Goal: Task Accomplishment & Management: Manage account settings

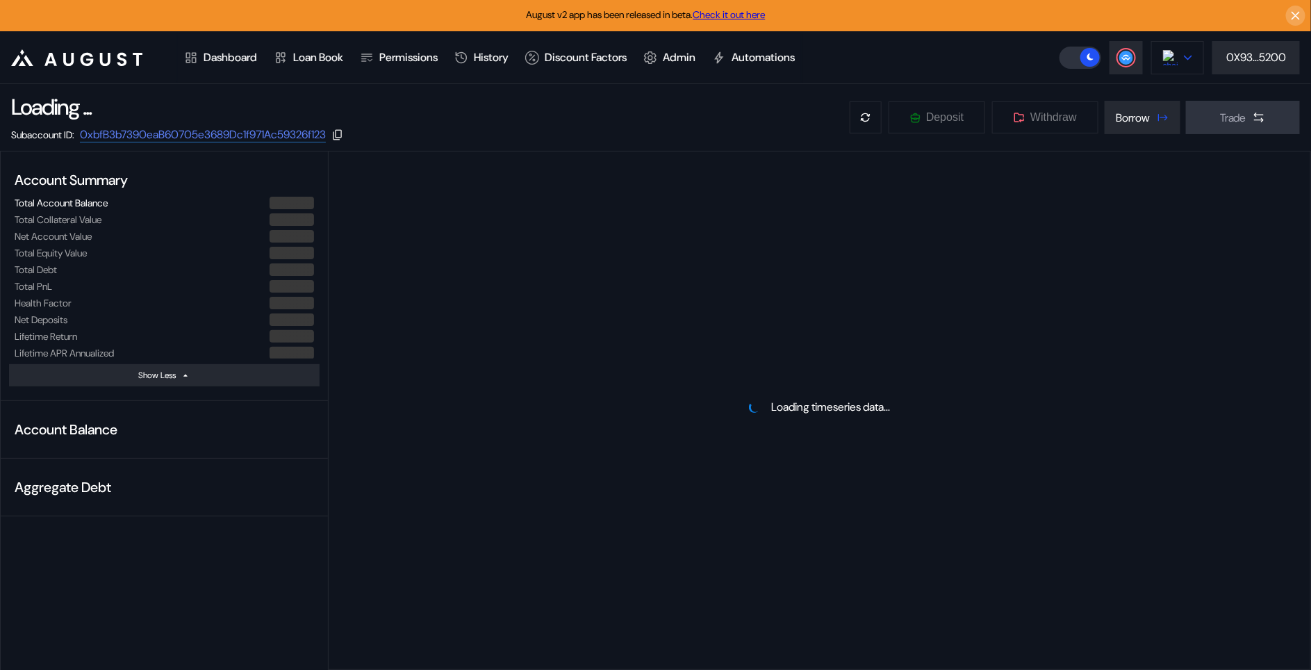
click at [1165, 62] on img at bounding box center [1170, 57] width 15 height 15
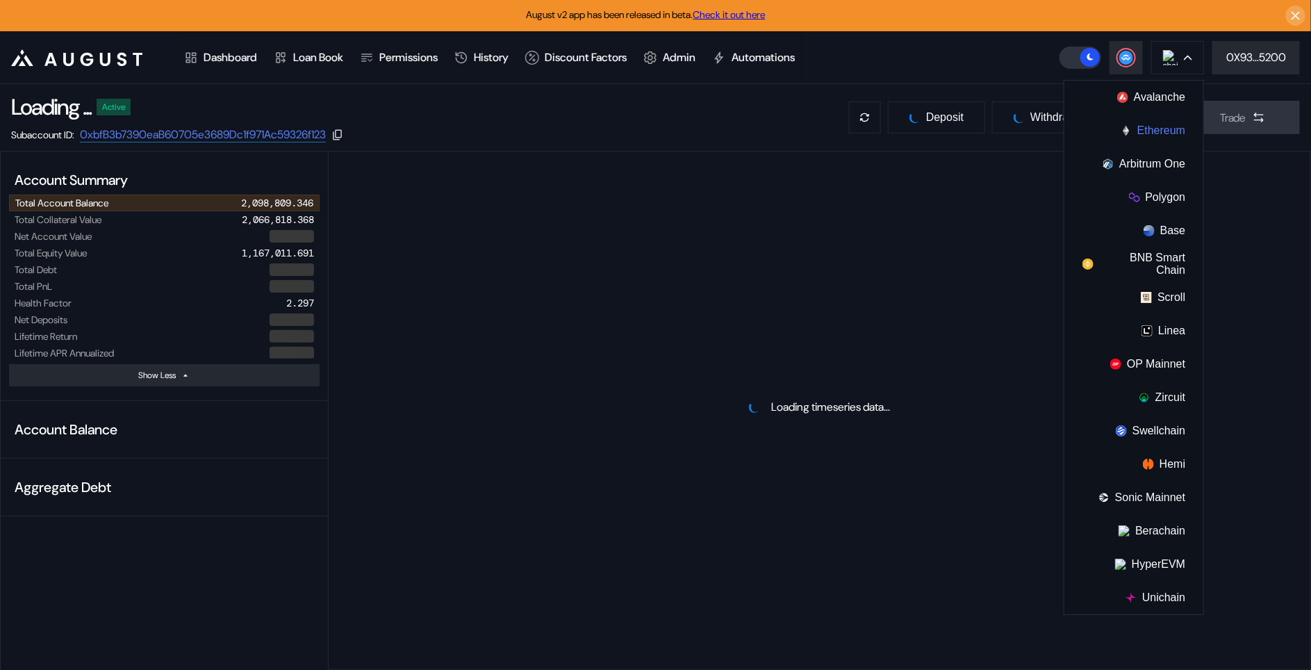
select select "*"
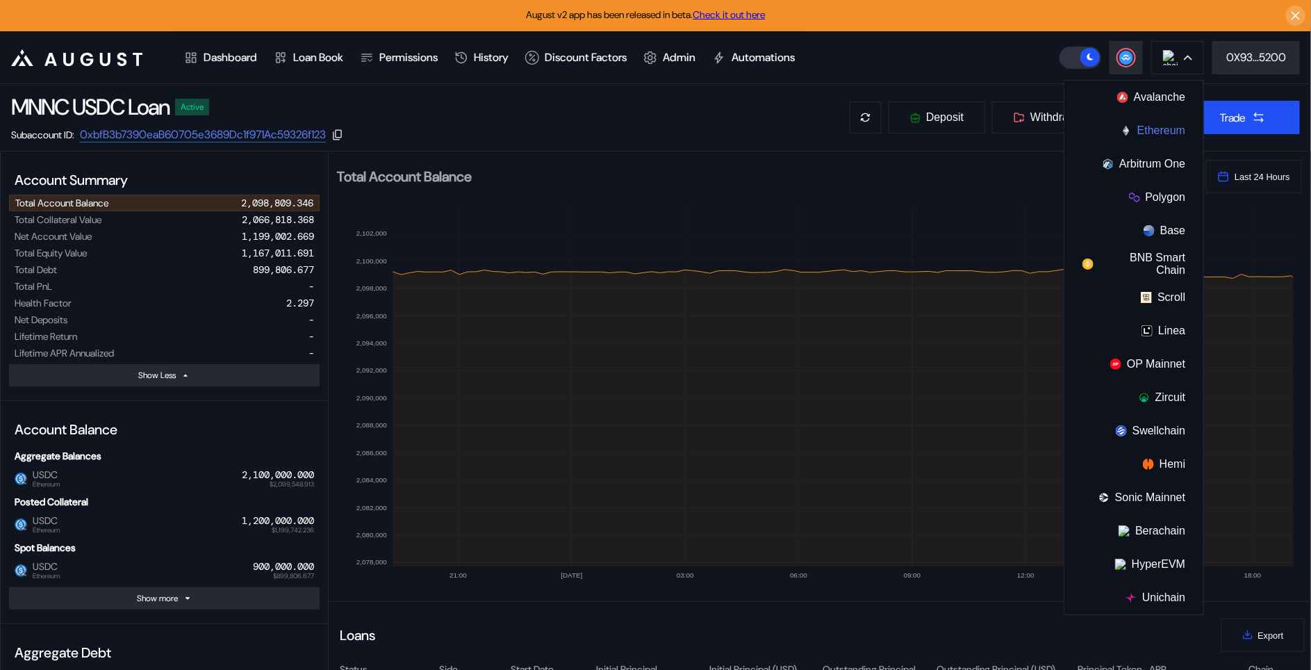
click at [1170, 138] on button "Ethereum" at bounding box center [1134, 130] width 139 height 33
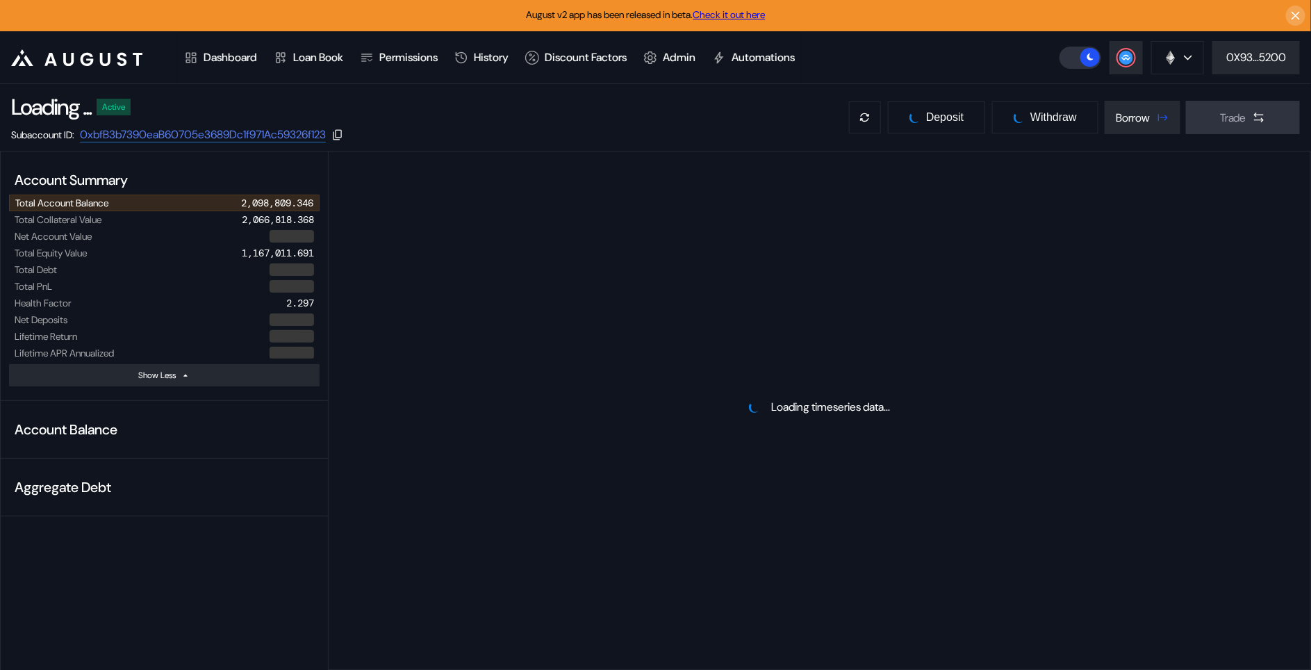
select select "*"
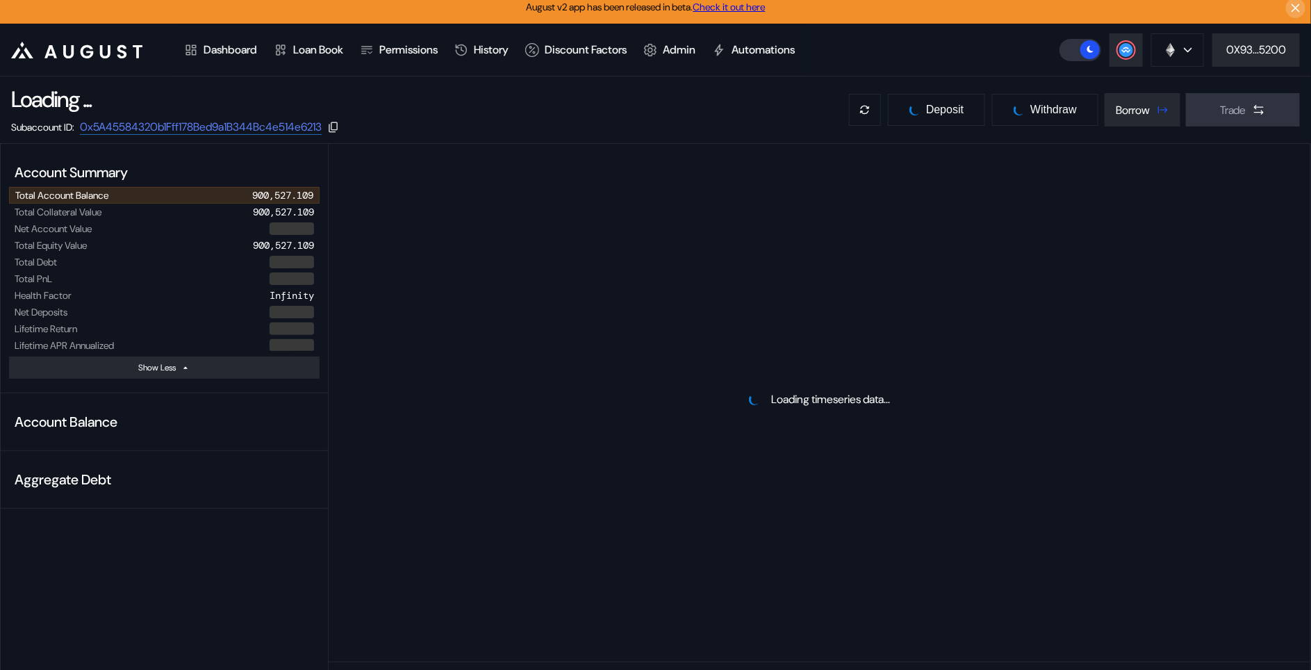
scroll to position [8, 0]
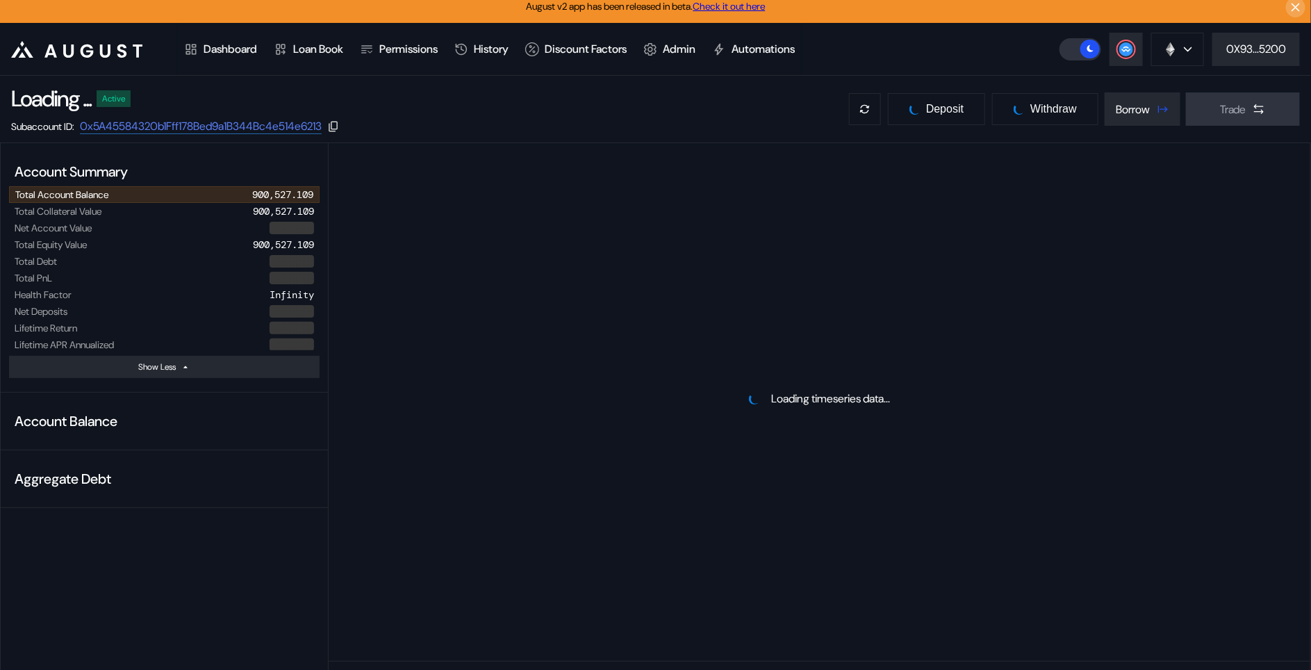
select select "*"
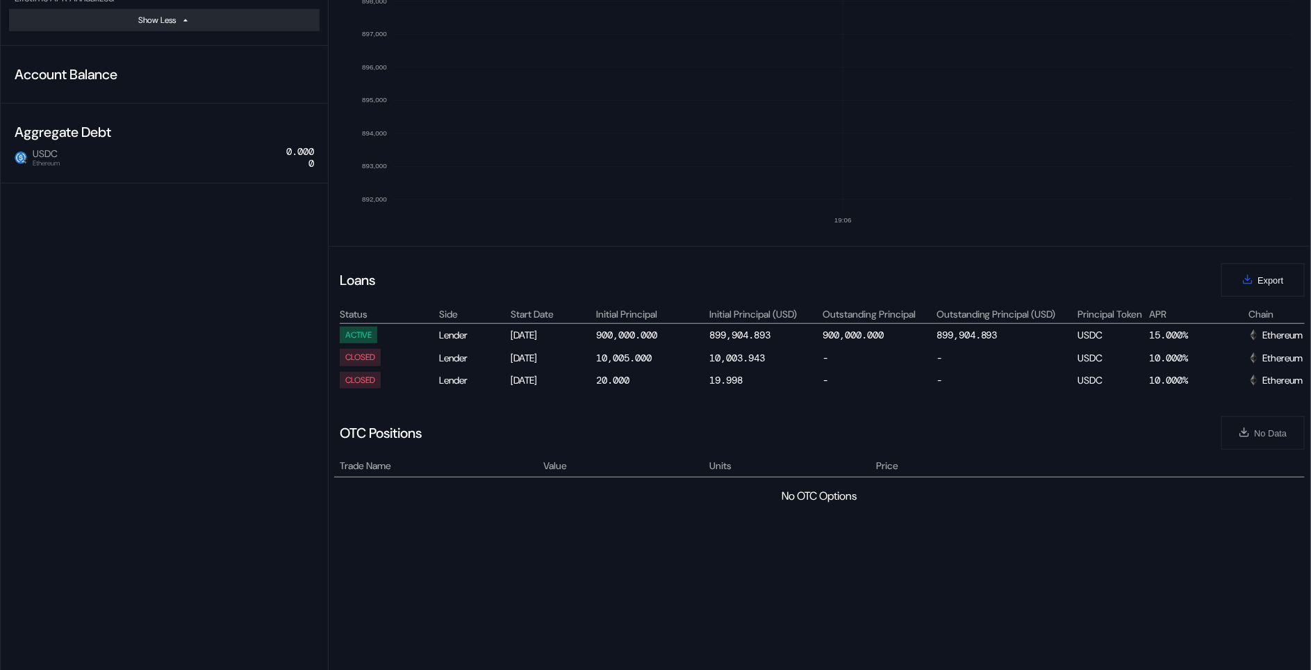
scroll to position [0, 0]
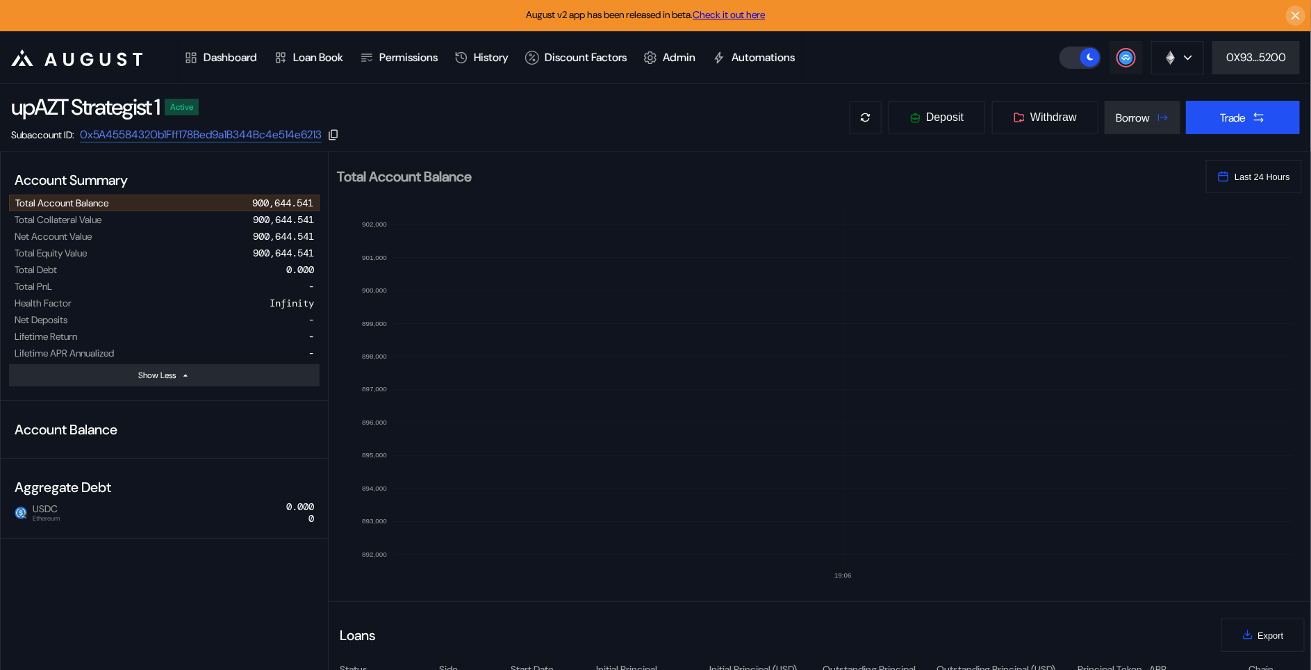
click at [1128, 63] on circle at bounding box center [1126, 58] width 14 height 14
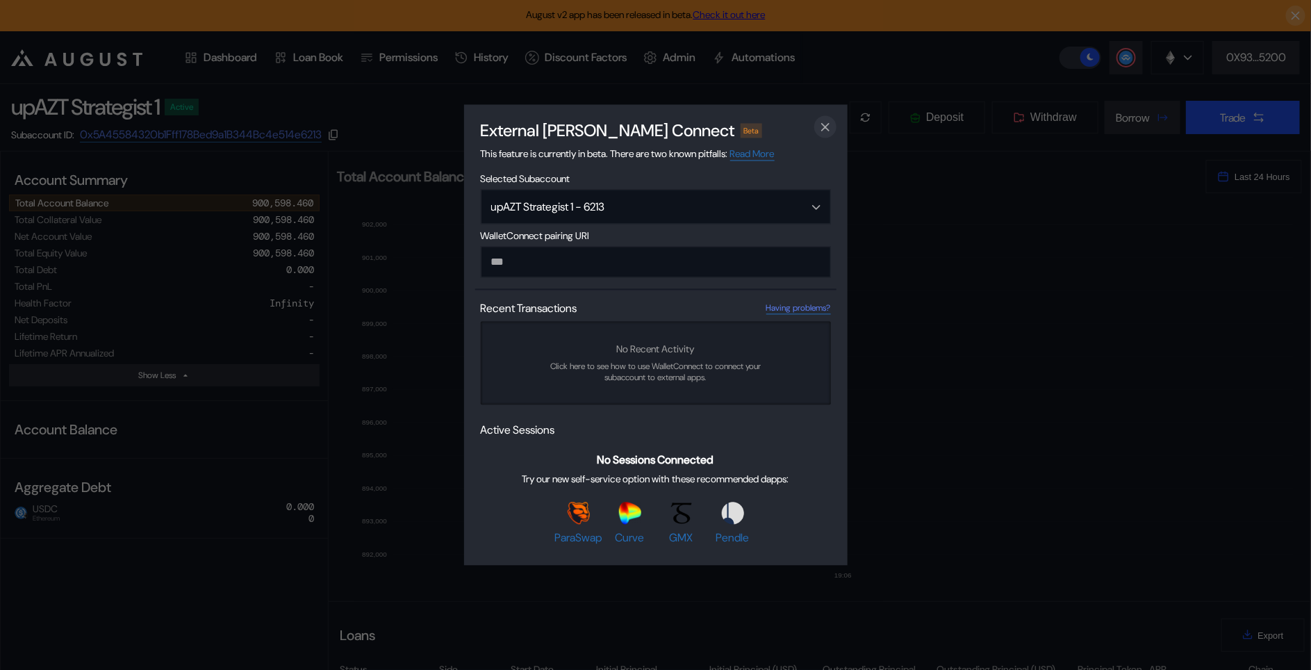
click at [826, 132] on icon "close modal" at bounding box center [826, 127] width 14 height 15
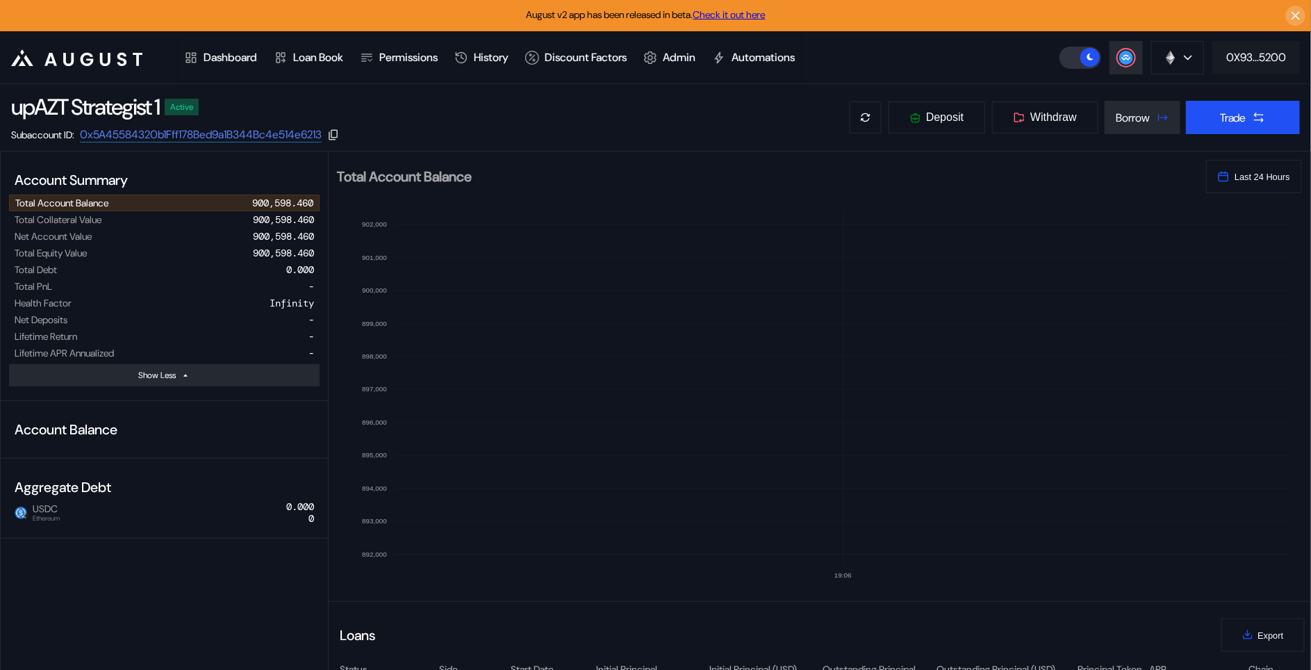
click at [1254, 59] on div "0X93...5200" at bounding box center [1256, 57] width 60 height 15
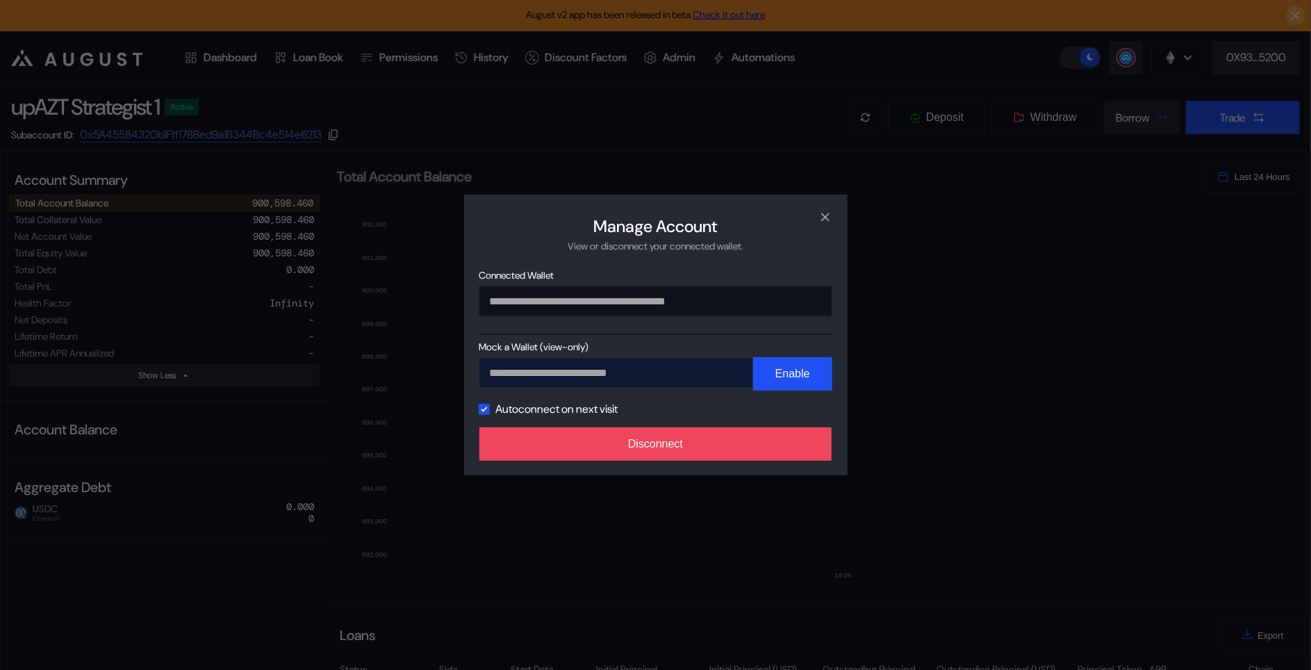
click at [691, 379] on input "modal" at bounding box center [616, 372] width 274 height 31
paste input "**********"
type input "**********"
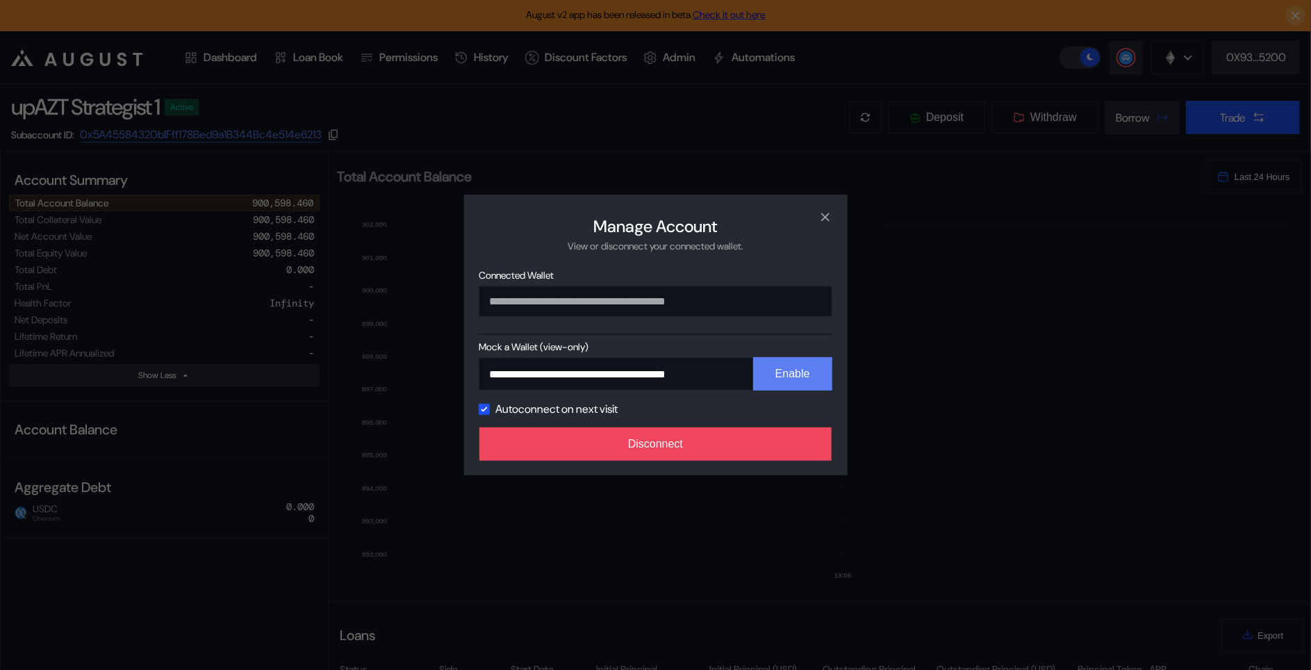
click at [775, 381] on button "Enable" at bounding box center [792, 373] width 79 height 33
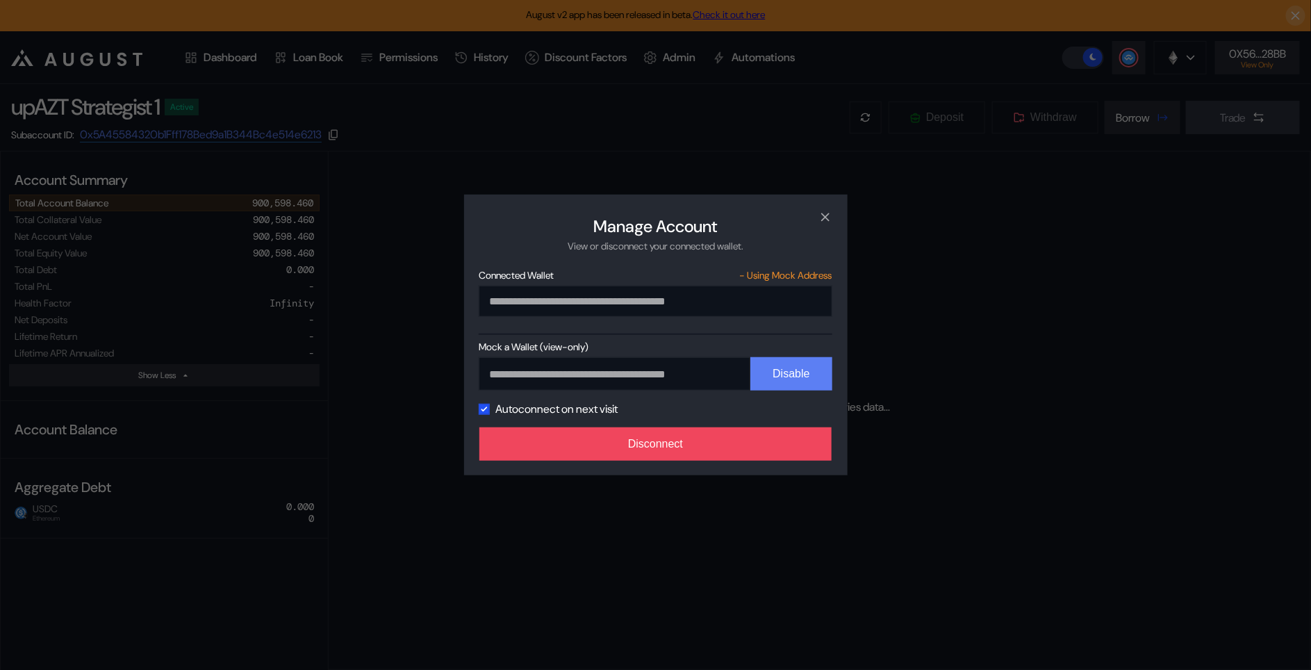
select select "*"
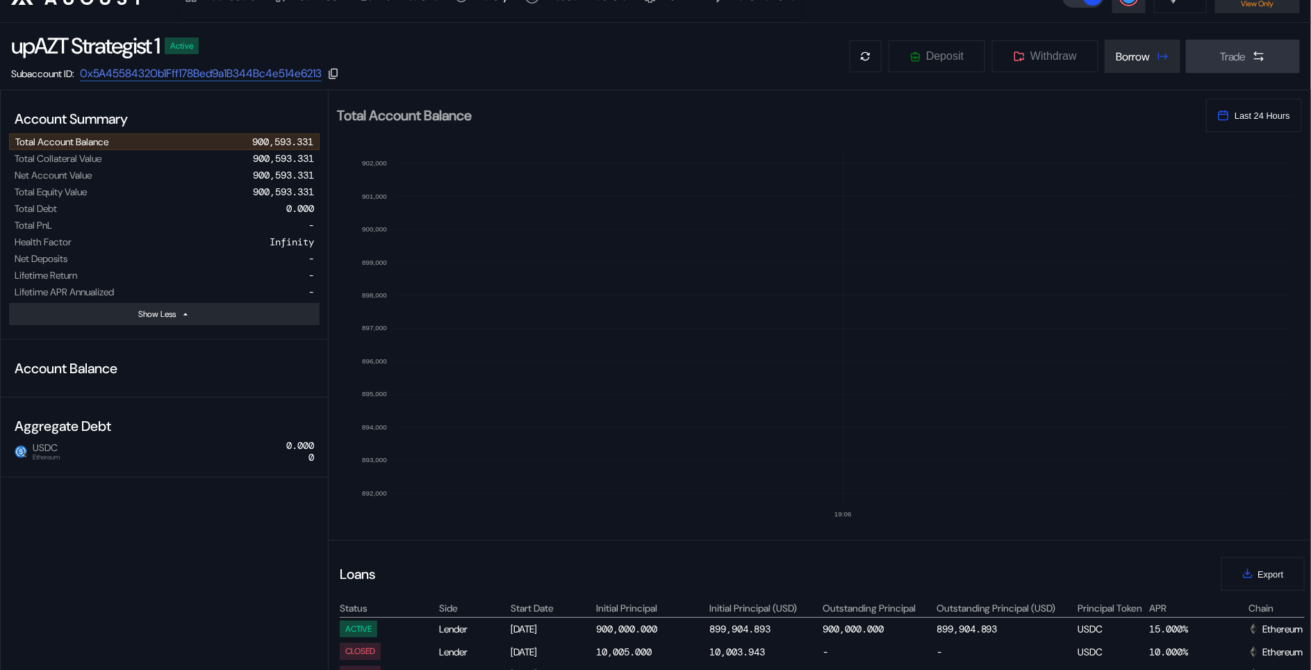
scroll to position [66, 0]
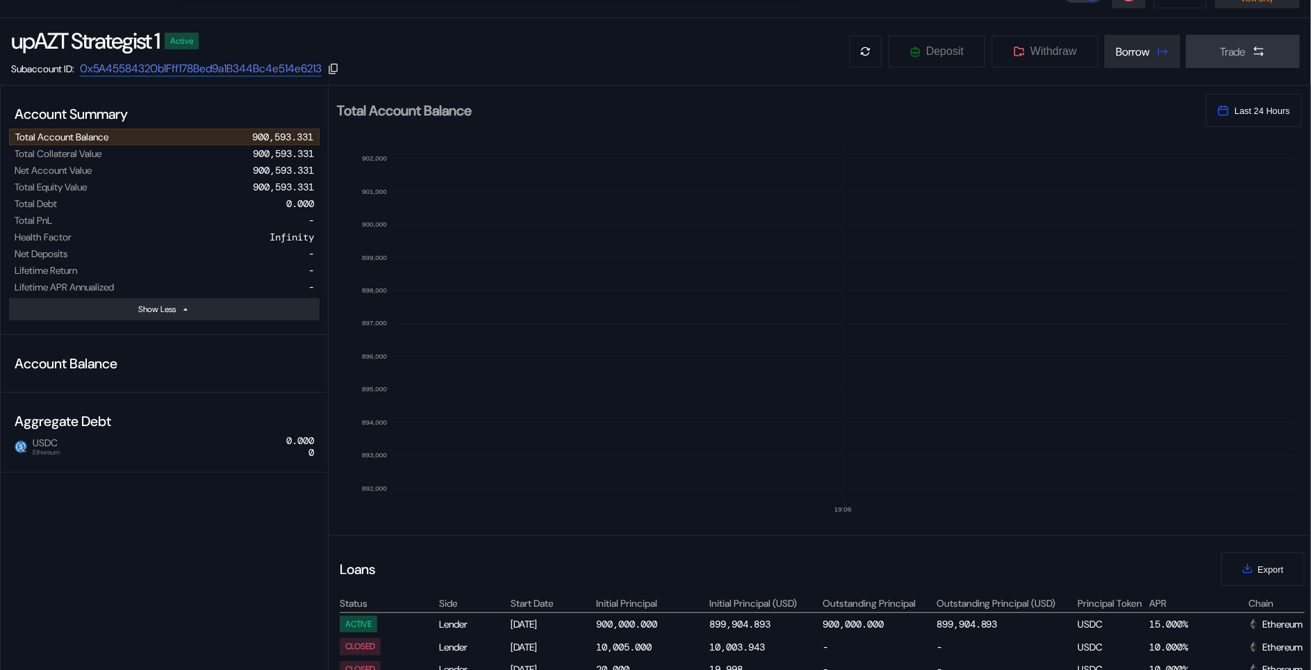
click at [537, 623] on div "[DATE]" at bounding box center [552, 624] width 83 height 17
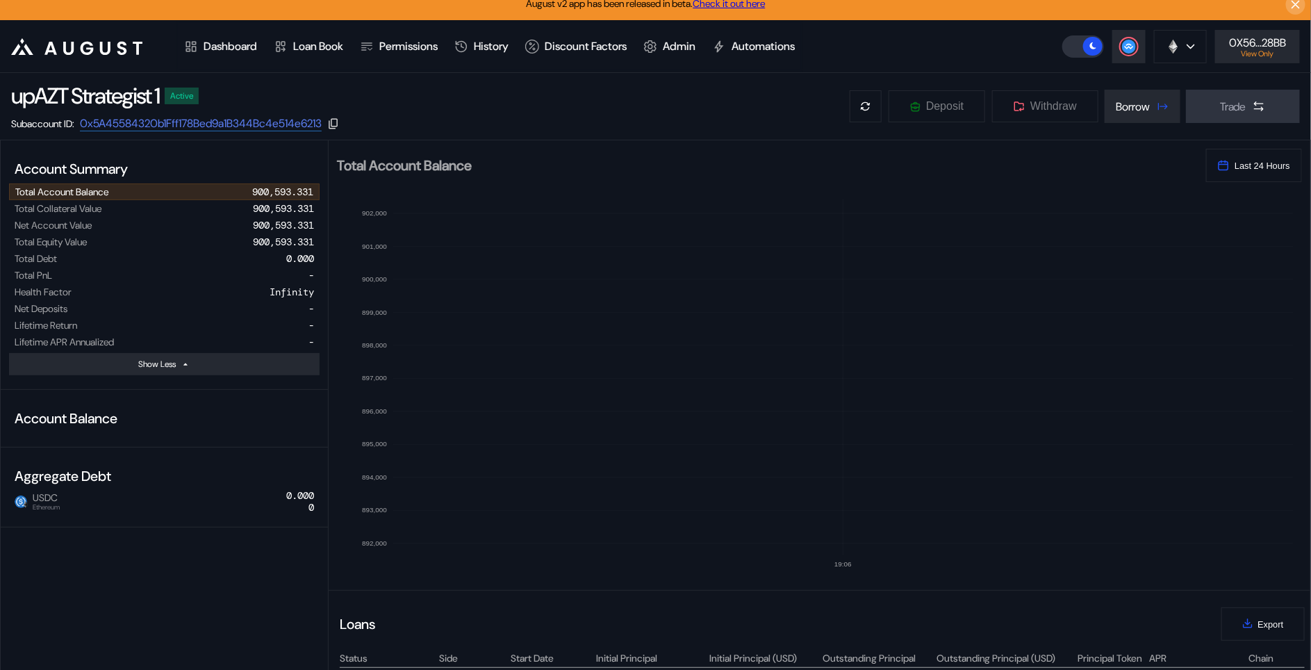
scroll to position [0, 0]
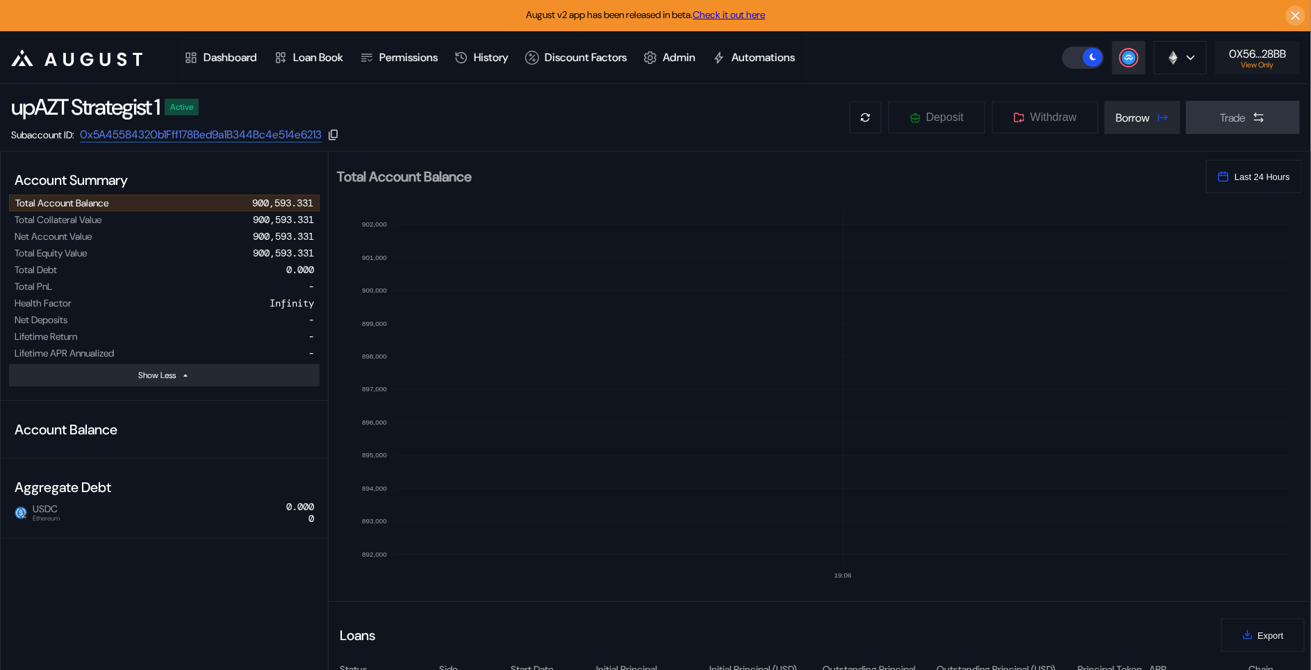
click at [1275, 49] on div "0X56...28BB View Only" at bounding box center [1257, 58] width 57 height 22
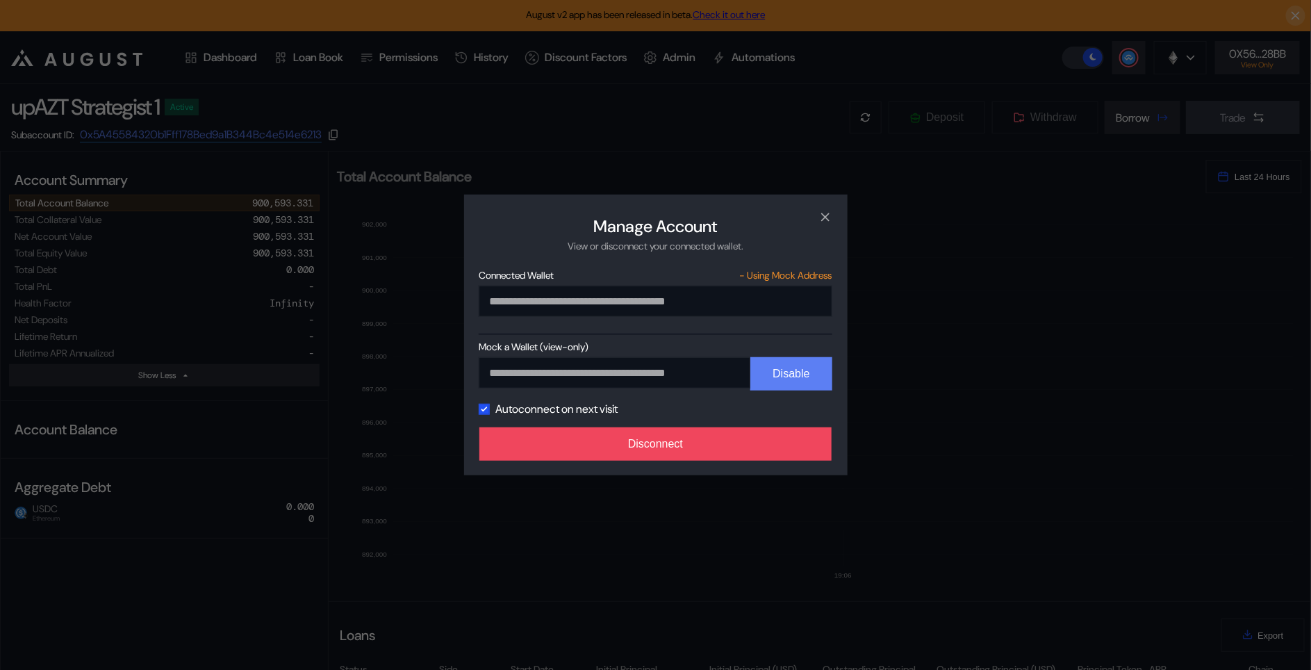
click at [764, 386] on button "Disable" at bounding box center [790, 373] width 81 height 33
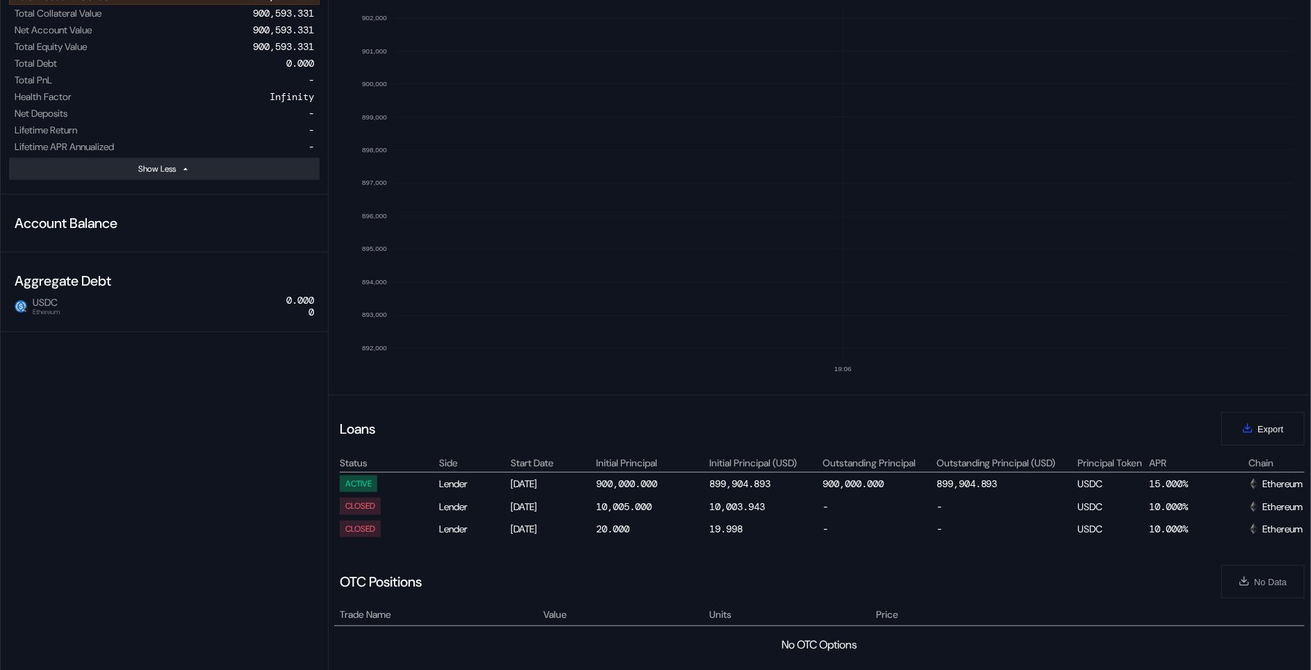
scroll to position [205, 0]
